Goal: Task Accomplishment & Management: Complete application form

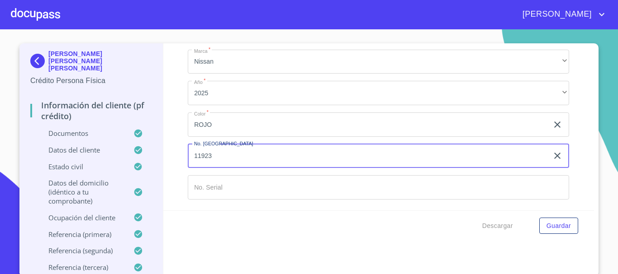
scroll to position [10, 0]
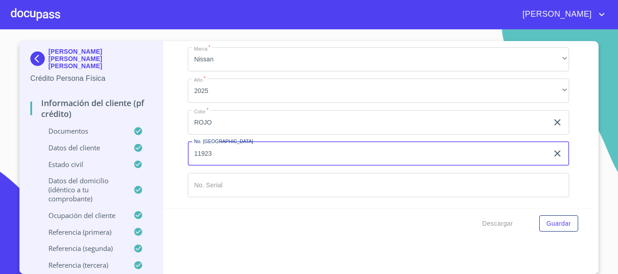
click at [565, 124] on div "Información del cliente (PF crédito) Documentos Documento de identificación   *…" at bounding box center [378, 124] width 431 height 167
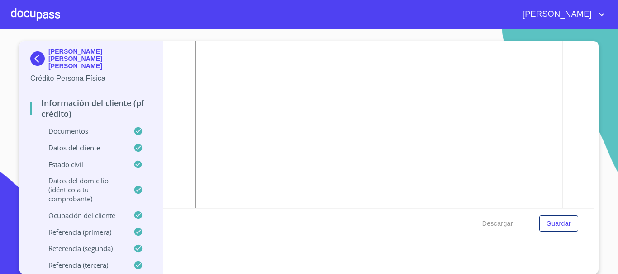
scroll to position [452, 0]
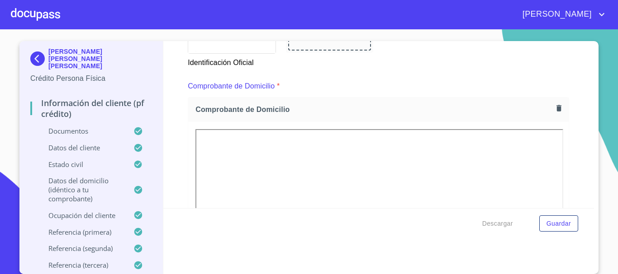
click at [553, 113] on button "button" at bounding box center [559, 108] width 12 height 12
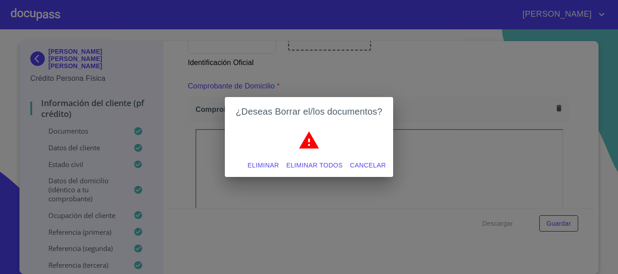
click at [267, 165] on span "Eliminar" at bounding box center [262, 165] width 31 height 11
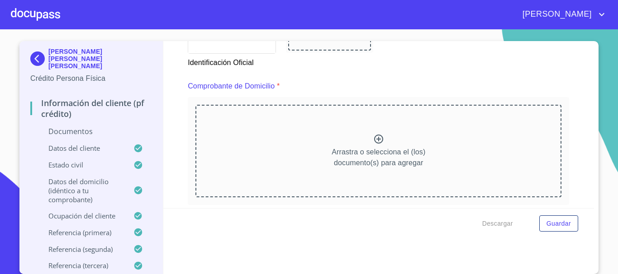
click at [374, 139] on icon at bounding box center [378, 139] width 9 height 9
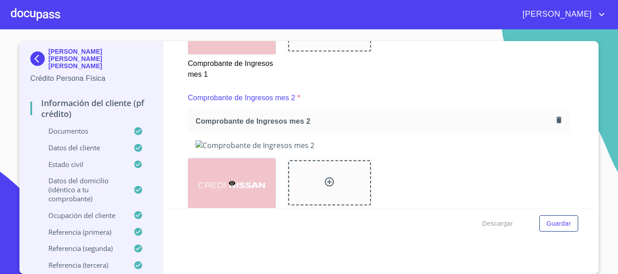
scroll to position [859, 0]
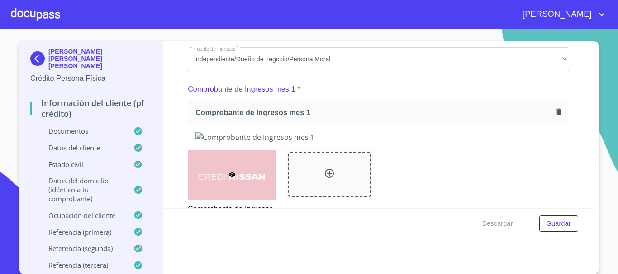
click at [554, 116] on icon "button" at bounding box center [558, 112] width 9 height 9
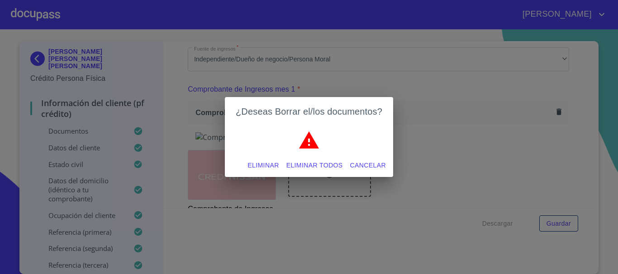
click at [270, 163] on span "Eliminar" at bounding box center [262, 165] width 31 height 11
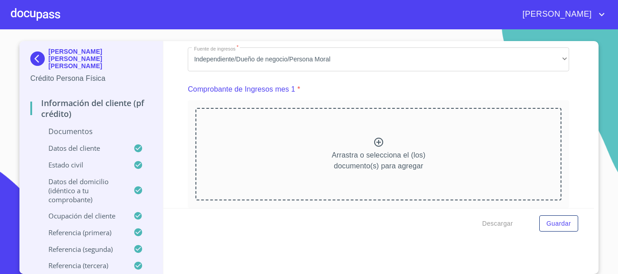
click at [375, 148] on icon at bounding box center [378, 142] width 11 height 11
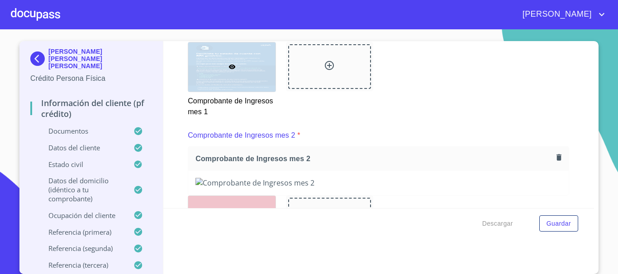
scroll to position [1266, 0]
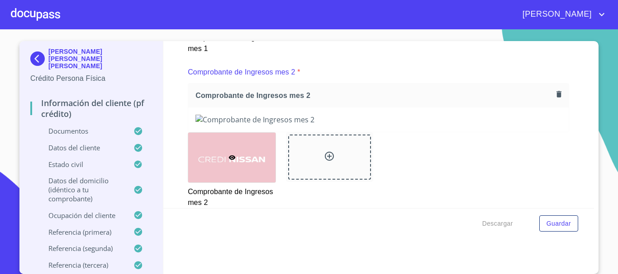
click at [553, 99] on button "button" at bounding box center [559, 94] width 12 height 12
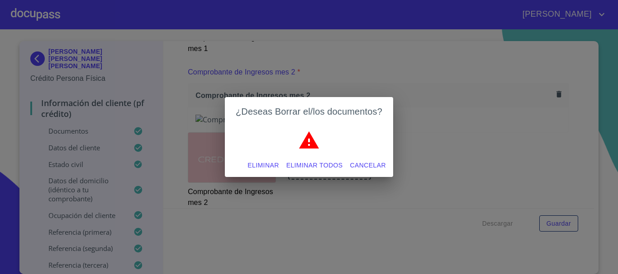
click at [279, 163] on span "Eliminar" at bounding box center [262, 165] width 31 height 11
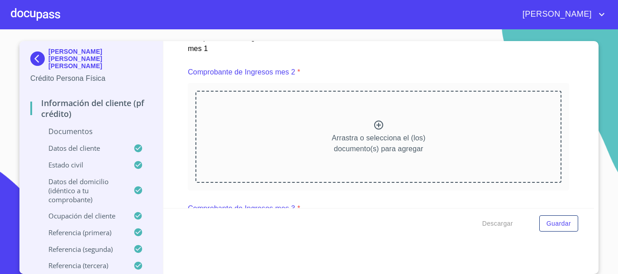
click at [375, 131] on icon at bounding box center [378, 125] width 11 height 11
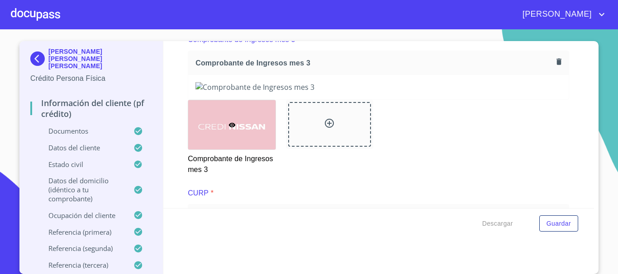
scroll to position [1673, 0]
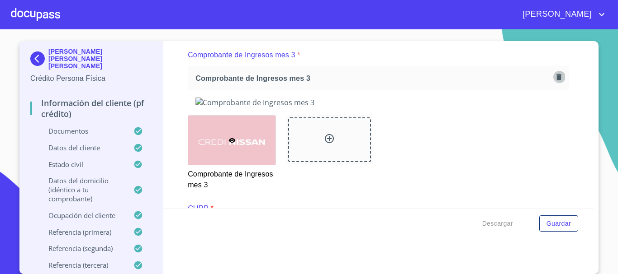
click at [556, 80] on icon "button" at bounding box center [558, 77] width 5 height 6
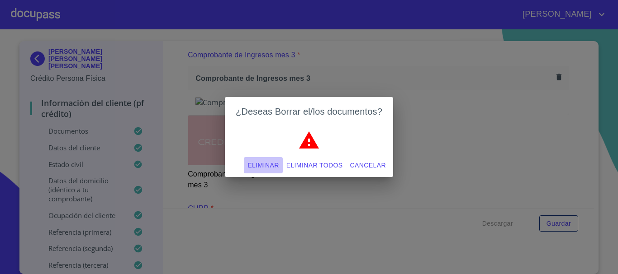
click at [260, 165] on span "Eliminar" at bounding box center [262, 165] width 31 height 11
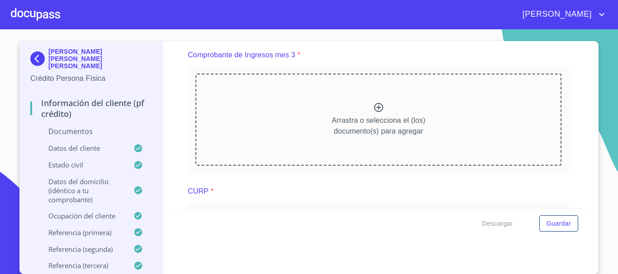
click at [374, 112] on icon at bounding box center [378, 107] width 9 height 9
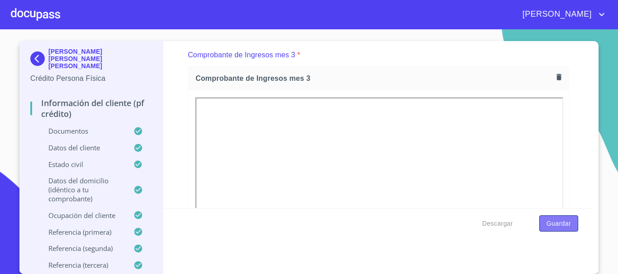
click at [562, 226] on span "Guardar" at bounding box center [558, 223] width 24 height 11
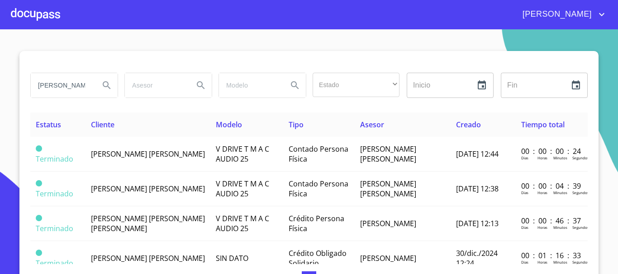
click at [38, 23] on div at bounding box center [35, 14] width 49 height 29
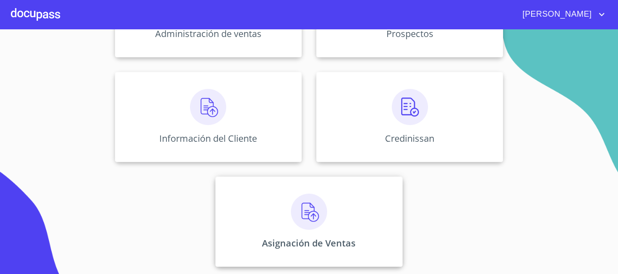
scroll to position [180, 0]
click at [302, 221] on img at bounding box center [309, 212] width 36 height 36
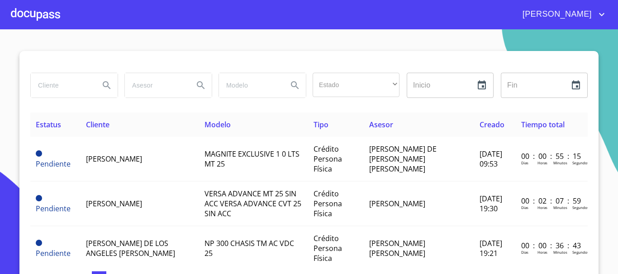
click at [51, 90] on input "search" at bounding box center [61, 85] width 61 height 24
type input "[PERSON_NAME] [PERSON_NAME]"
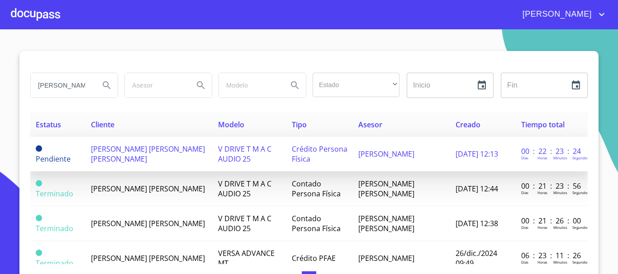
click at [131, 153] on span "[PERSON_NAME] [PERSON_NAME] [PERSON_NAME]" at bounding box center [148, 154] width 114 height 20
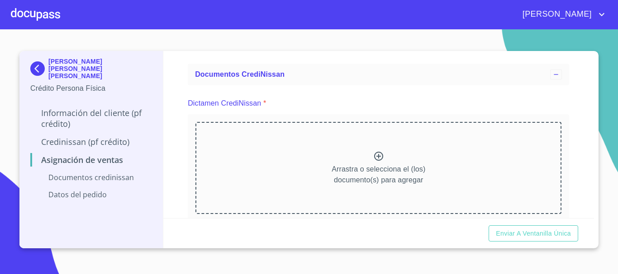
scroll to position [90, 0]
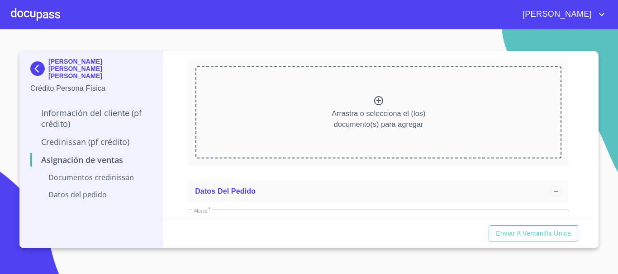
click at [374, 103] on icon at bounding box center [378, 100] width 11 height 11
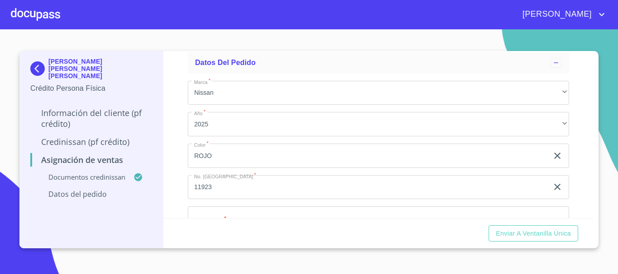
scroll to position [301, 0]
